Goal: Task Accomplishment & Management: Use online tool/utility

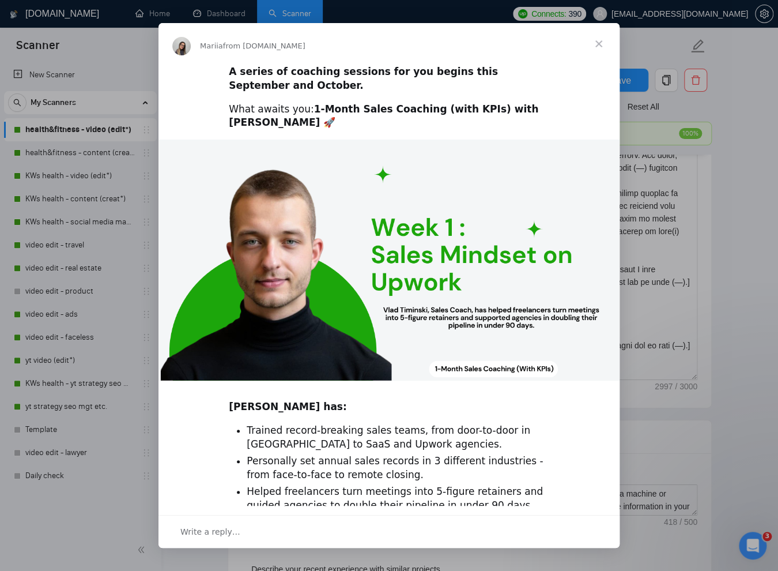
click at [598, 40] on span "Close" at bounding box center [598, 43] width 41 height 41
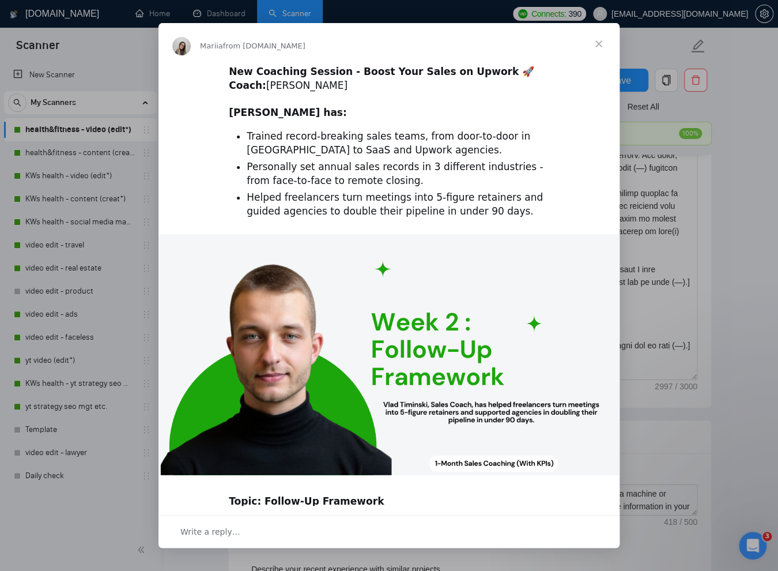
click at [598, 40] on span "Close" at bounding box center [598, 43] width 41 height 41
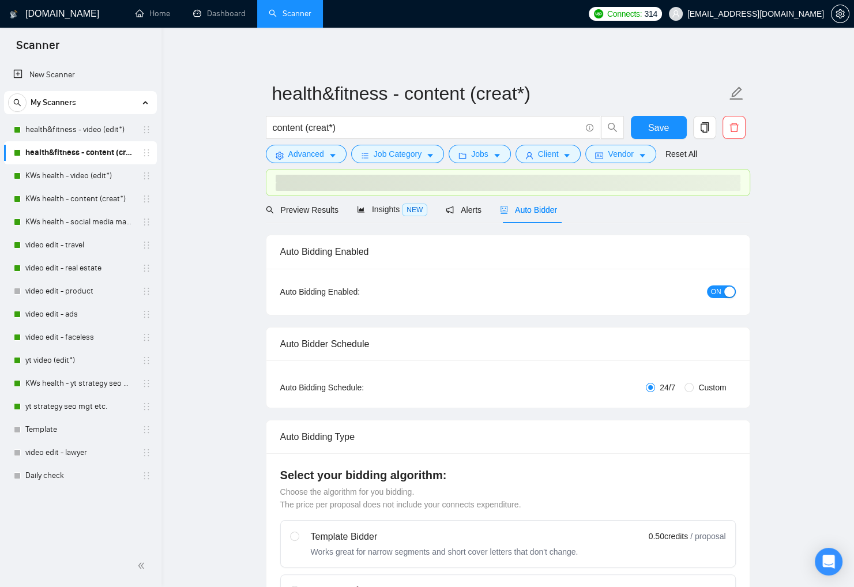
checkbox input "true"
